Goal: Task Accomplishment & Management: Manage account settings

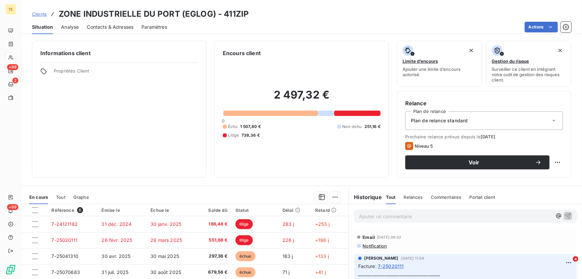
scroll to position [91, 0]
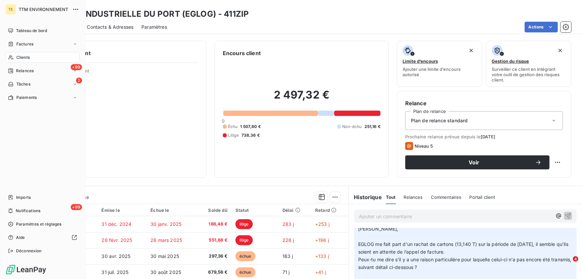
click at [23, 59] on span "Clients" at bounding box center [22, 57] width 13 height 6
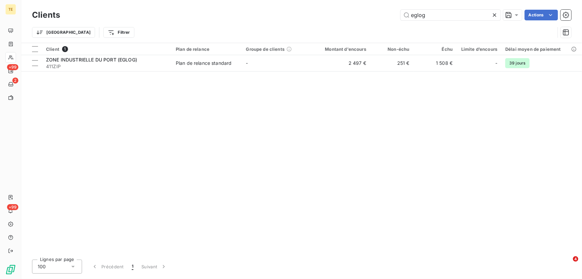
drag, startPoint x: 414, startPoint y: 18, endPoint x: 385, endPoint y: 18, distance: 29.0
click at [385, 18] on div "eglog Actions" at bounding box center [320, 15] width 504 height 11
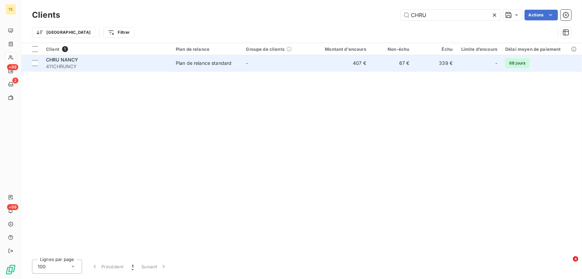
type input "CHRU"
click at [65, 61] on span "CHRU NANCY" at bounding box center [62, 60] width 32 height 6
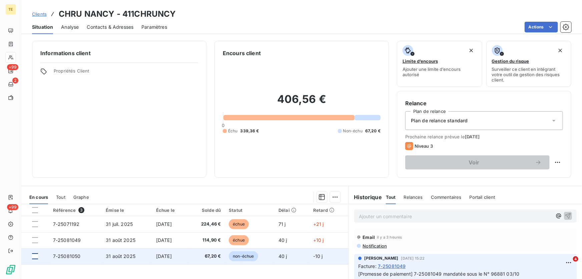
click at [34, 255] on div at bounding box center [35, 256] width 6 height 6
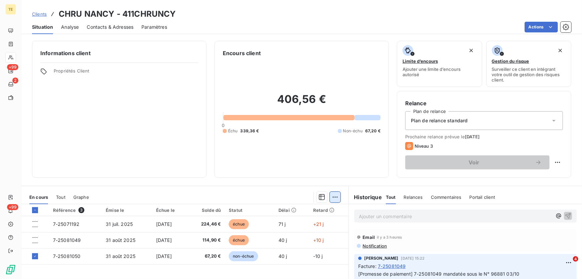
click at [330, 197] on html "TE +99 2 +99 Clients CHRU NANCY - 411CHRUNCY Situation Analyse Contacts & Adres…" at bounding box center [291, 139] width 582 height 279
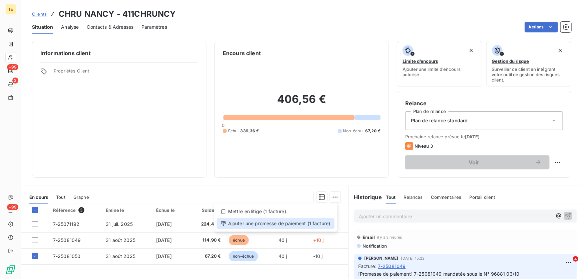
click at [299, 224] on div "Ajouter une promesse de paiement (1 facture)" at bounding box center [276, 223] width 118 height 11
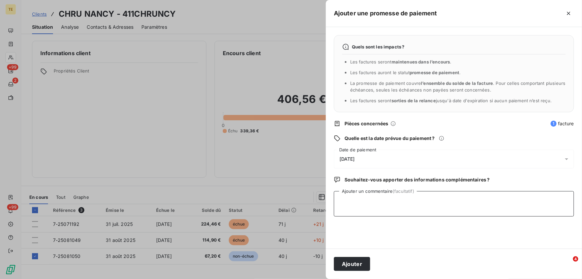
click at [343, 198] on textarea "Ajouter un commentaire (facultatif)" at bounding box center [454, 203] width 240 height 25
paste textarea "________________________________________ De: Liquidation Centralisée <[EMAIL_AD…"
type textarea "________________________________________ De: Liquidation Centralisée <[EMAIL_AD…"
click at [350, 157] on span "[DATE]" at bounding box center [347, 158] width 15 height 5
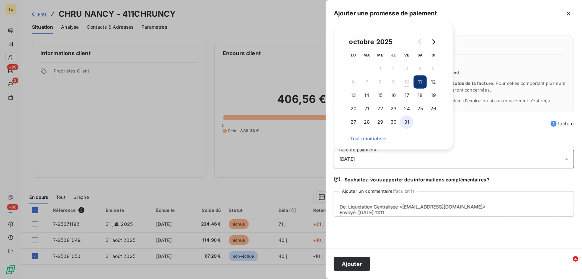
click at [411, 120] on button "31" at bounding box center [407, 121] width 13 height 13
click at [354, 263] on button "Ajouter" at bounding box center [352, 264] width 36 height 14
